Goal: Use online tool/utility: Utilize a website feature to perform a specific function

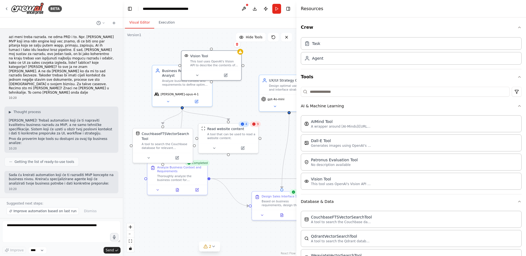
scroll to position [108, 0]
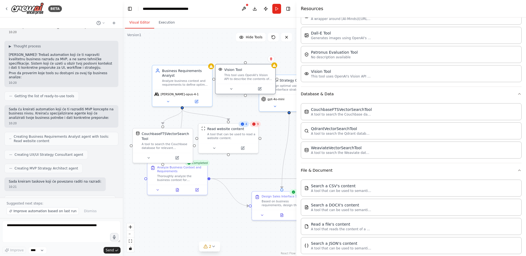
drag, startPoint x: 216, startPoint y: 62, endPoint x: 247, endPoint y: 75, distance: 33.2
click at [247, 75] on div "This tool uses OpenAI's Vision API to describe the contents of an image." at bounding box center [249, 77] width 48 height 8
click at [138, 52] on div ".deletable-edge-delete-btn { width: 20px; height: 20px; border: 0px solid #ffff…" at bounding box center [210, 143] width 174 height 228
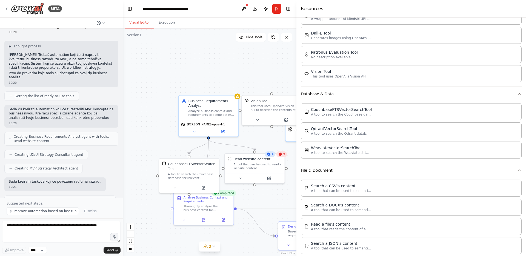
drag, startPoint x: 139, startPoint y: 54, endPoint x: 161, endPoint y: 81, distance: 35.1
click at [161, 81] on div ".deletable-edge-delete-btn { width: 20px; height: 20px; border: 0px solid #ffff…" at bounding box center [210, 143] width 174 height 228
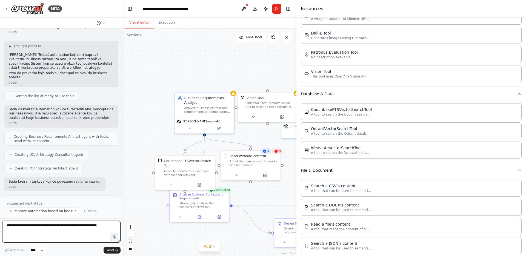
click at [69, 230] on textarea at bounding box center [61, 232] width 118 height 22
type textarea "**********"
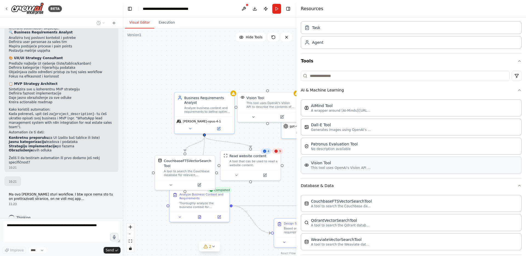
scroll to position [9, 0]
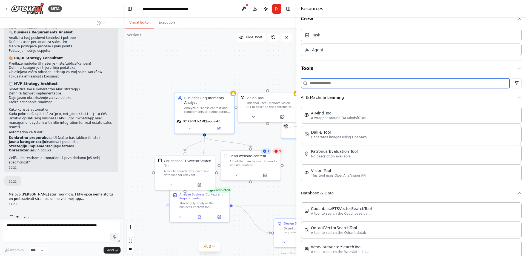
click at [419, 81] on input at bounding box center [405, 83] width 209 height 10
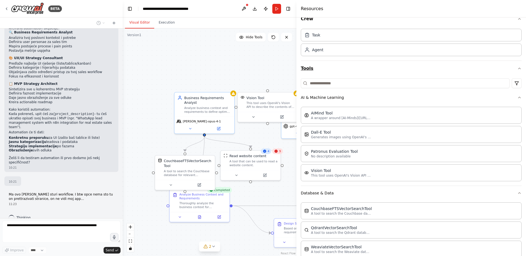
click at [392, 71] on button "Tools" at bounding box center [411, 68] width 221 height 15
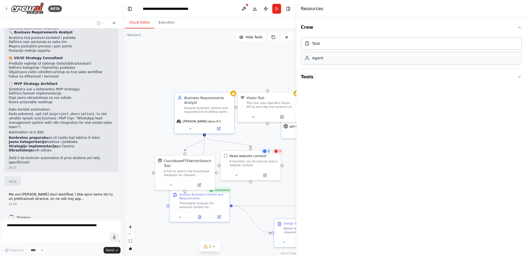
scroll to position [0, 0]
click at [356, 80] on button "Tools" at bounding box center [411, 76] width 221 height 15
click at [362, 43] on div "Task" at bounding box center [411, 43] width 221 height 13
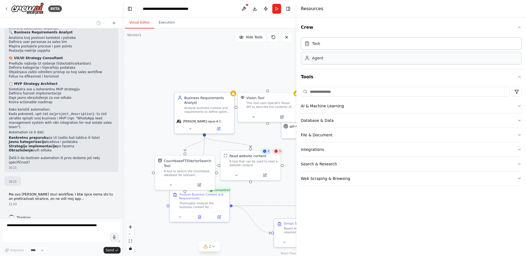
click at [357, 61] on div "Agent" at bounding box center [411, 58] width 221 height 13
click at [352, 107] on button "AI & Machine Learning" at bounding box center [411, 106] width 221 height 14
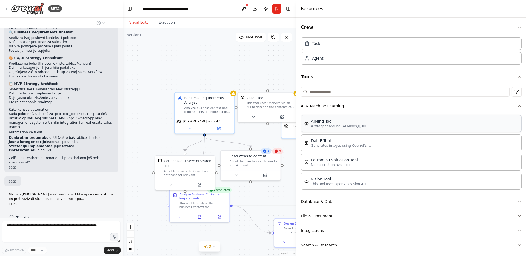
click at [386, 130] on div "AIMind Tool A wrapper around [AI-Minds]([URL][DOMAIN_NAME]). Useful for when yo…" at bounding box center [411, 123] width 221 height 17
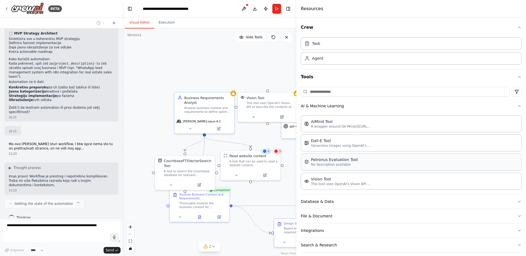
scroll to position [394, 0]
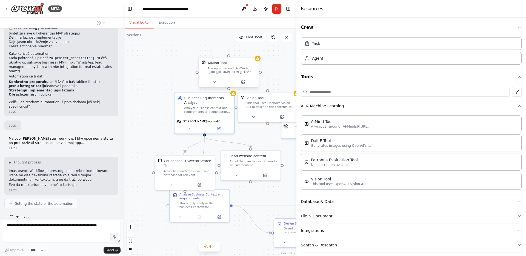
click at [240, 72] on div "A wrapper around [AI-Minds]([URL][DOMAIN_NAME]). Useful for when you need answe…" at bounding box center [232, 70] width 48 height 8
click at [219, 80] on button at bounding box center [214, 82] width 27 height 6
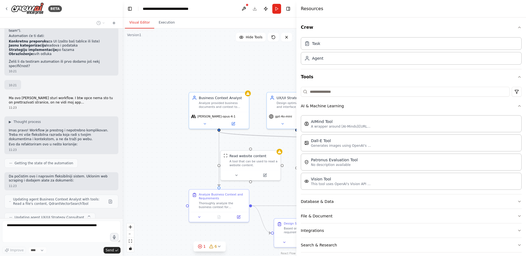
scroll to position [449, 0]
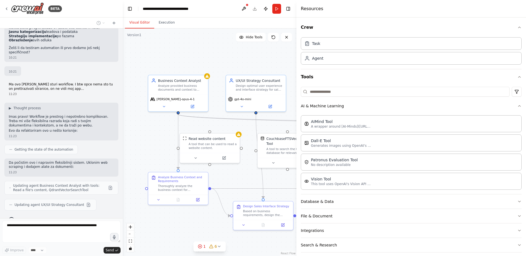
drag, startPoint x: 179, startPoint y: 167, endPoint x: 138, endPoint y: 149, distance: 45.1
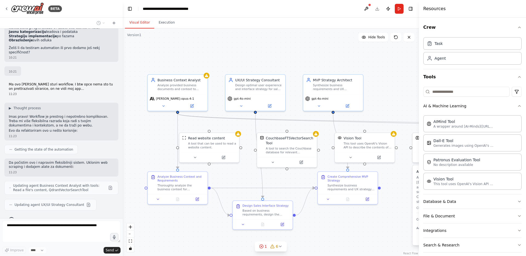
drag, startPoint x: 298, startPoint y: 129, endPoint x: 423, endPoint y: 135, distance: 125.8
click at [421, 135] on div at bounding box center [420, 128] width 2 height 256
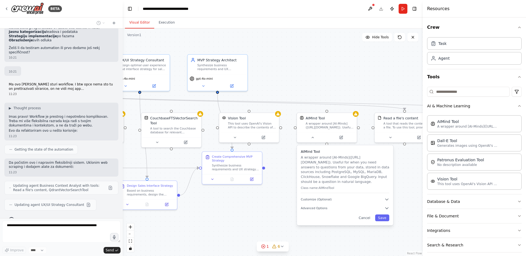
drag, startPoint x: 395, startPoint y: 84, endPoint x: 288, endPoint y: 69, distance: 108.1
click at [323, 128] on div "A wrapper around [AI-Minds]([URL][DOMAIN_NAME]). Useful for when you need answe…" at bounding box center [330, 125] width 48 height 8
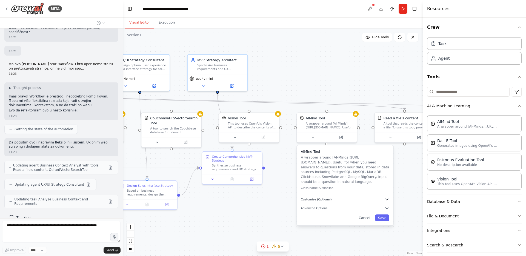
click at [365, 200] on button "Customize (Optional)" at bounding box center [345, 199] width 89 height 5
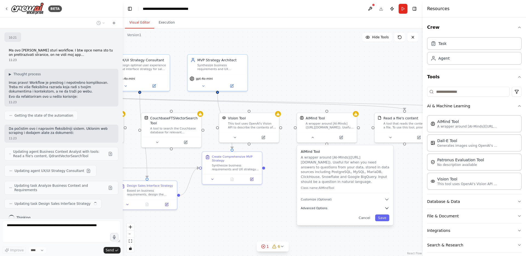
click at [353, 208] on button "Advanced Options" at bounding box center [345, 208] width 89 height 5
click at [353, 208] on button "Advanced Options" at bounding box center [348, 208] width 89 height 5
click at [366, 216] on button "Cancel" at bounding box center [367, 218] width 17 height 7
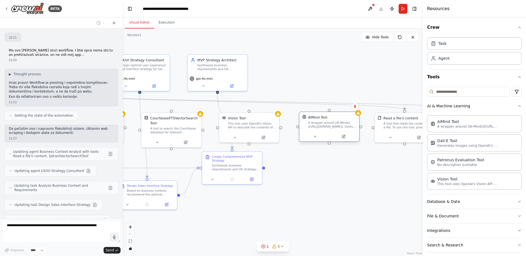
scroll to position [499, 0]
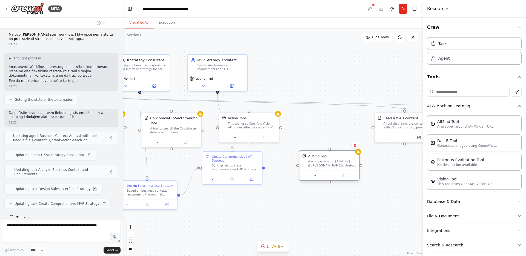
drag, startPoint x: 339, startPoint y: 126, endPoint x: 339, endPoint y: 180, distance: 54.3
click at [339, 168] on div "A wrapper around [AI-Minds]([URL][DOMAIN_NAME]). Useful for when you need answe…" at bounding box center [332, 164] width 48 height 8
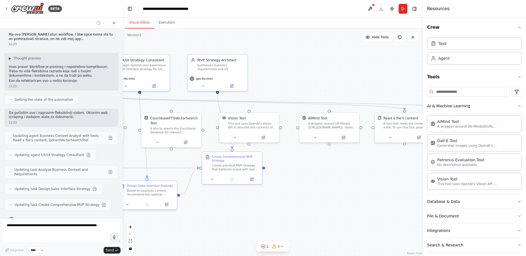
click at [355, 160] on div ".deletable-edge-delete-btn { width: 20px; height: 20px; border: 0px solid #ffff…" at bounding box center [273, 143] width 300 height 228
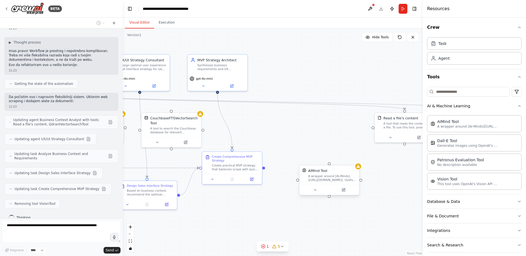
click at [347, 173] on div "AIMind Tool A wrapper around [AI-Minds]([URL][DOMAIN_NAME]). Useful for when yo…" at bounding box center [332, 176] width 48 height 14
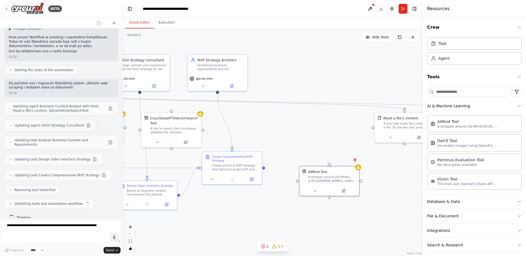
click at [355, 160] on icon at bounding box center [355, 159] width 3 height 3
click at [339, 178] on div "A wrapper around [AI-Minds]([URL][DOMAIN_NAME]). Useful for when you need answe…" at bounding box center [332, 178] width 48 height 8
click at [355, 161] on icon at bounding box center [355, 159] width 2 height 3
click at [336, 160] on button "Confirm" at bounding box center [339, 160] width 19 height 7
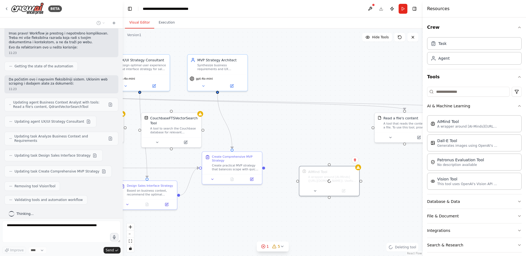
scroll to position [564, 0]
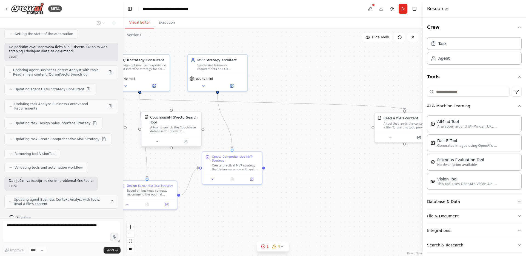
click at [175, 124] on div "CouchbaseFTSVectorSearchTool" at bounding box center [174, 120] width 48 height 10
click at [198, 107] on icon at bounding box center [197, 106] width 3 height 3
click at [179, 106] on button "Confirm" at bounding box center [181, 106] width 19 height 7
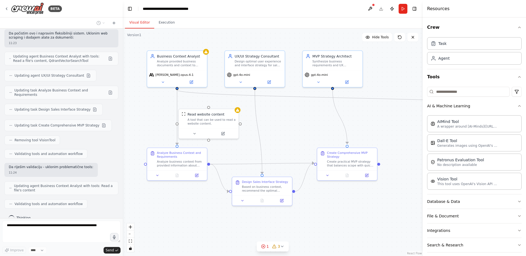
drag, startPoint x: 230, startPoint y: 208, endPoint x: 329, endPoint y: 211, distance: 98.5
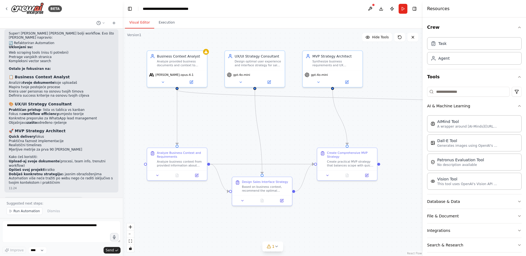
scroll to position [807, 0]
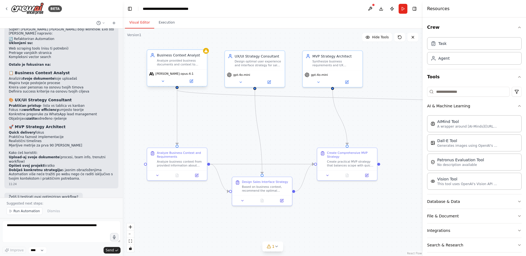
click at [178, 57] on div "Business Context Analyst" at bounding box center [180, 55] width 47 height 5
click at [177, 58] on div "Business Context Analyst" at bounding box center [180, 55] width 47 height 5
click at [233, 123] on div ".deletable-edge-delete-btn { width: 20px; height: 20px; border: 0px solid #ffff…" at bounding box center [273, 143] width 300 height 228
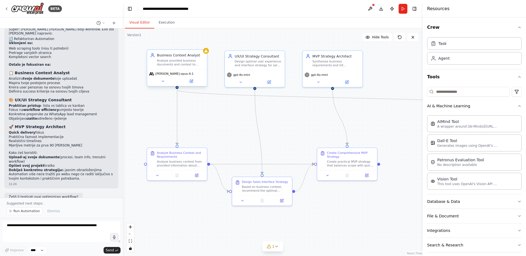
click at [174, 56] on div "Business Context Analyst" at bounding box center [180, 55] width 47 height 5
click at [161, 82] on button at bounding box center [162, 81] width 27 height 6
click at [164, 80] on icon at bounding box center [163, 81] width 4 height 4
click at [192, 81] on icon at bounding box center [191, 81] width 4 height 4
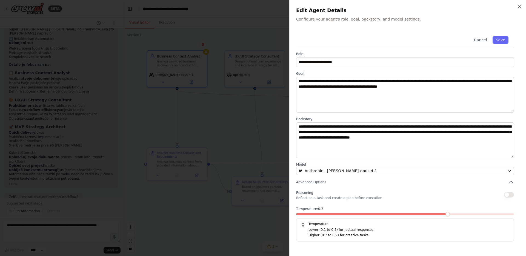
click at [192, 88] on div at bounding box center [263, 128] width 526 height 256
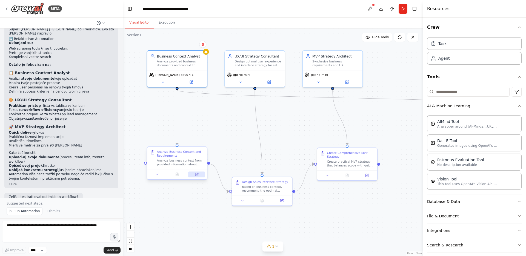
click at [194, 173] on button at bounding box center [196, 175] width 17 height 6
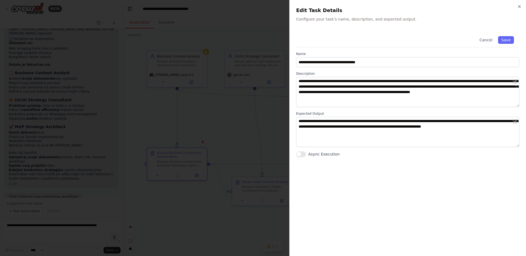
click at [194, 174] on div at bounding box center [263, 128] width 526 height 256
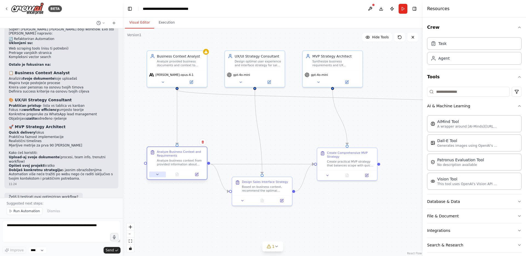
click at [153, 175] on button at bounding box center [157, 175] width 17 height 6
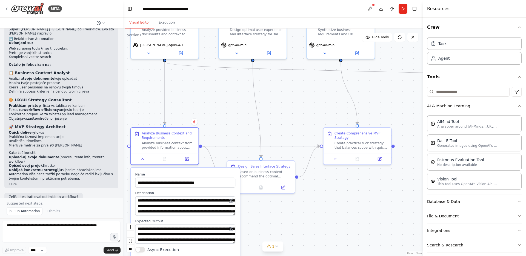
click at [233, 122] on div ".deletable-edge-delete-btn { width: 20px; height: 20px; border: 0px solid #ffff…" at bounding box center [273, 143] width 300 height 228
click at [239, 48] on div "gpt-4o-mini" at bounding box center [253, 48] width 68 height 19
click at [239, 51] on icon at bounding box center [237, 52] width 4 height 4
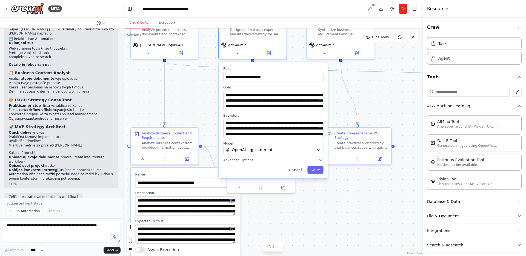
click at [189, 94] on div ".deletable-edge-delete-btn { width: 20px; height: 20px; border: 0px solid #ffff…" at bounding box center [273, 143] width 300 height 228
click at [242, 158] on span "Advanced Options" at bounding box center [238, 160] width 30 height 4
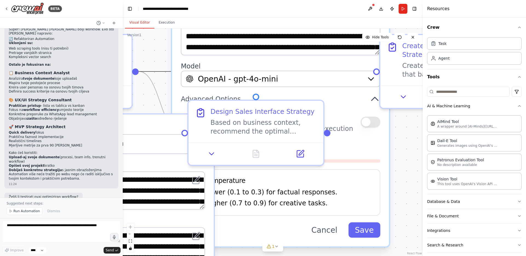
click at [161, 72] on icon "Edge from 27949b5c-cd6e-4338-b149-ce575d785efa to 2df3b20b-f206-4eed-bc8d-51de3…" at bounding box center [256, 72] width 235 height 0
